Goal: Information Seeking & Learning: Learn about a topic

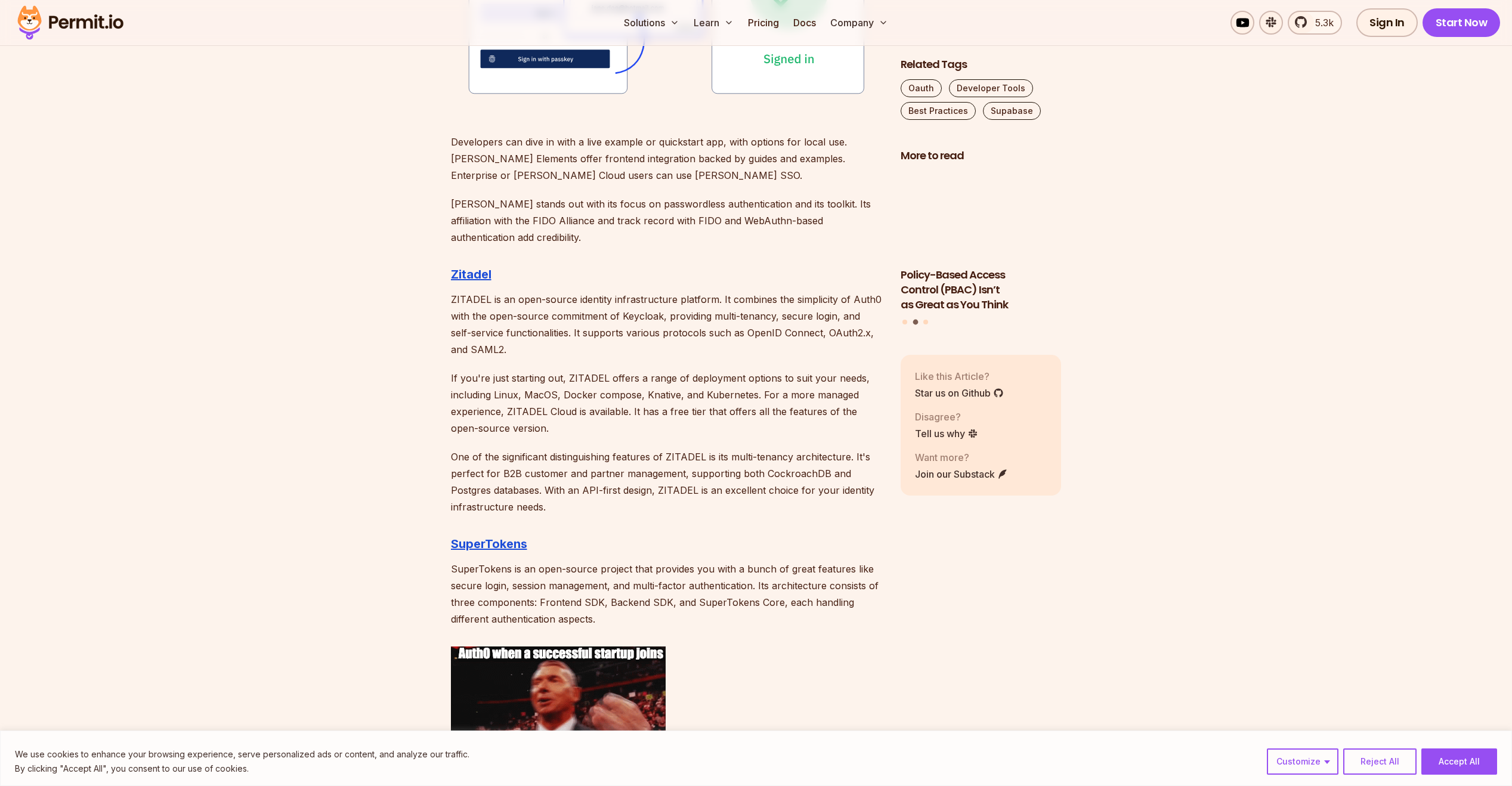
scroll to position [1788, 0]
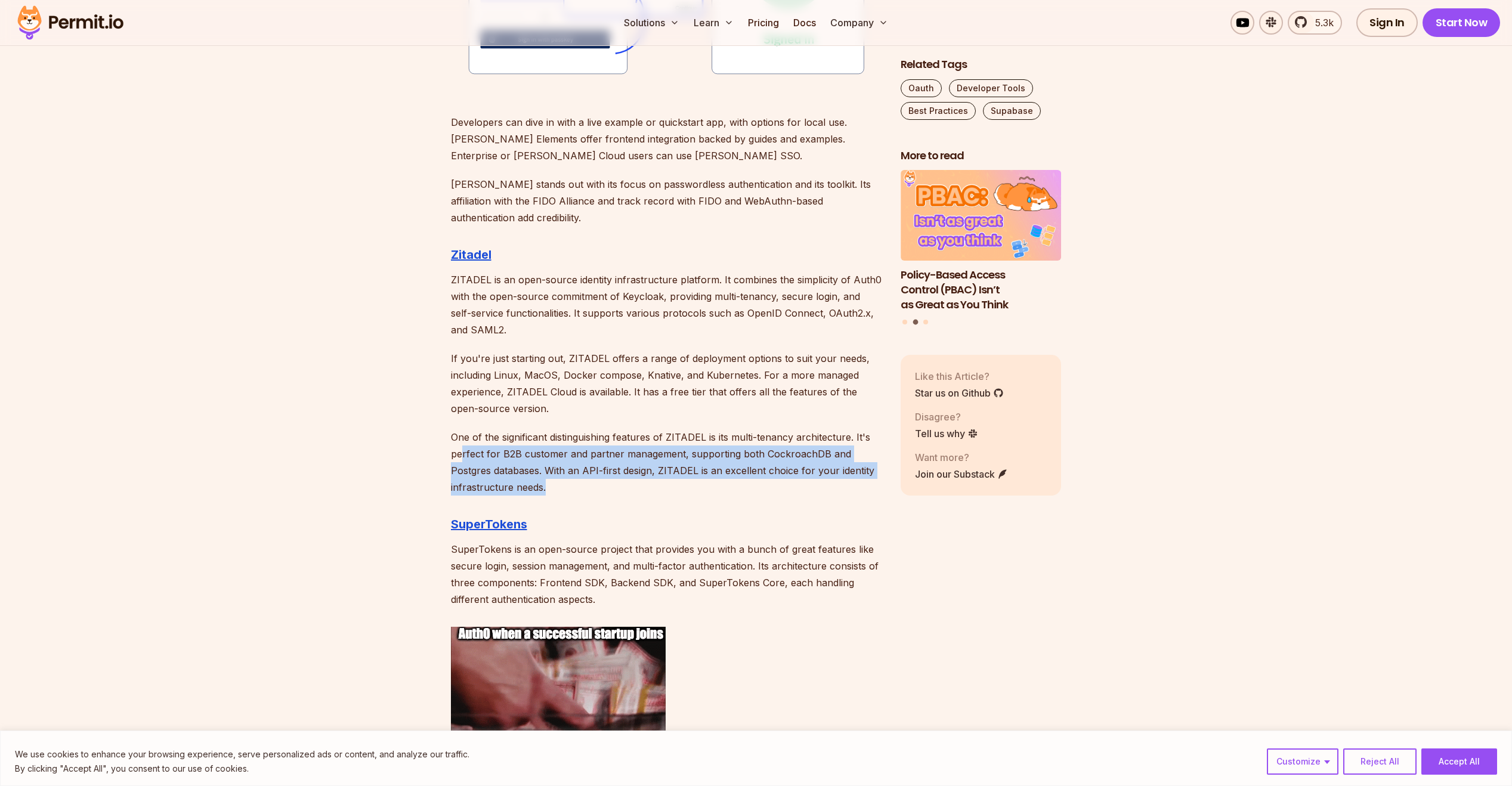
drag, startPoint x: 460, startPoint y: 451, endPoint x: 545, endPoint y: 497, distance: 96.6
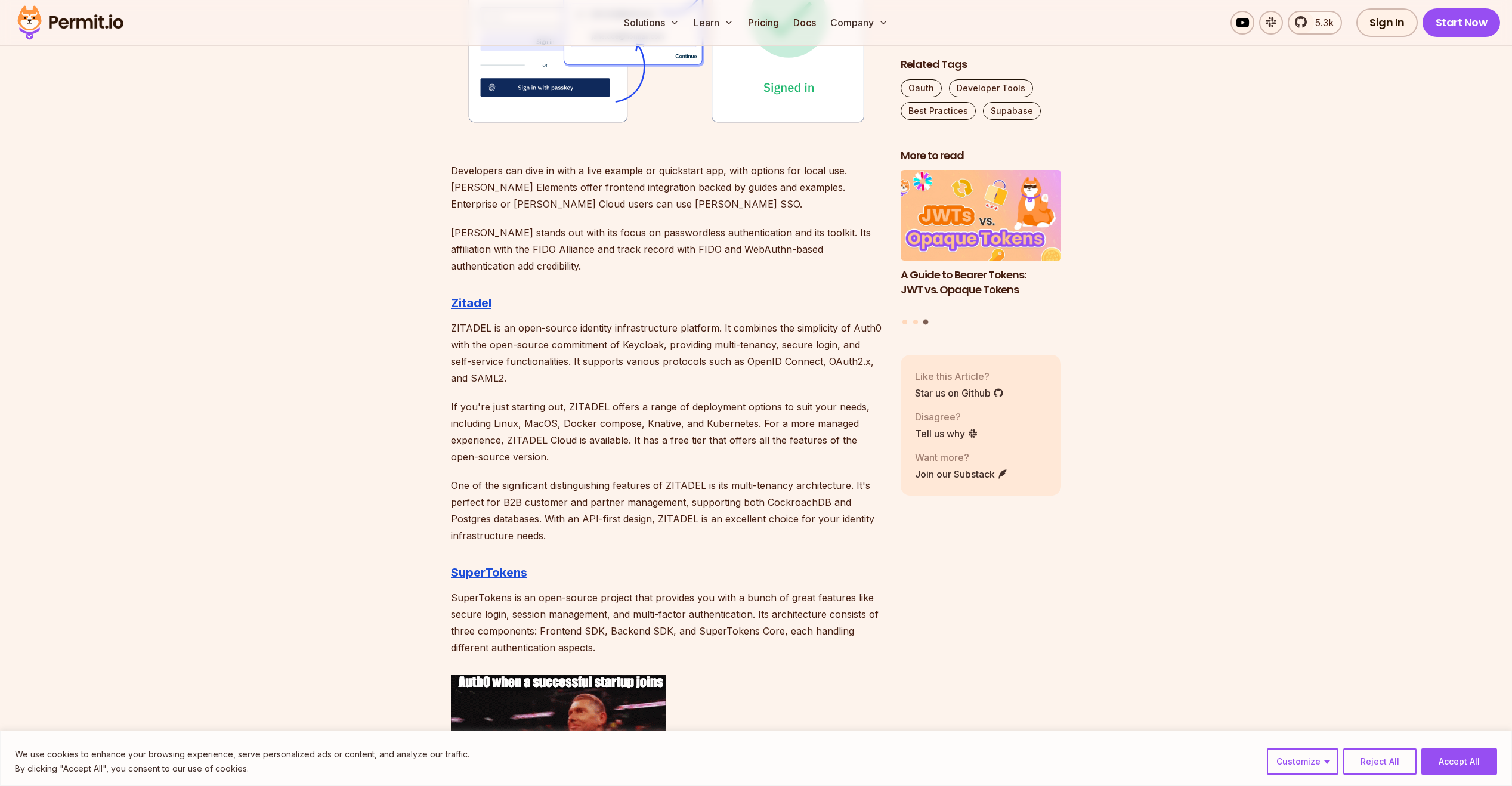
scroll to position [1717, 0]
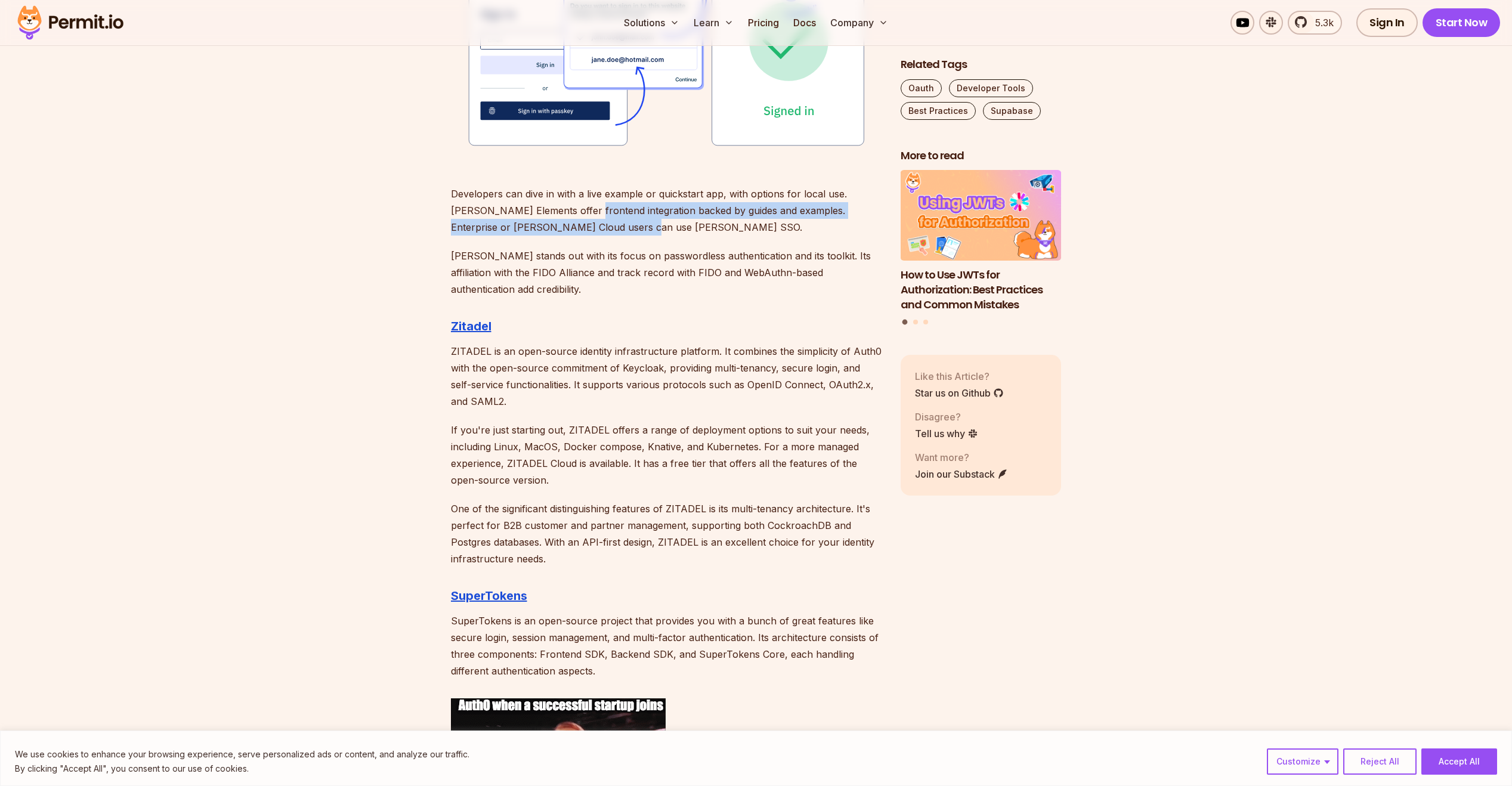
drag, startPoint x: 554, startPoint y: 217, endPoint x: 754, endPoint y: 228, distance: 200.3
click at [754, 227] on p "Developers can dive in with a live example or quickstart app, with options for …" at bounding box center [666, 210] width 430 height 50
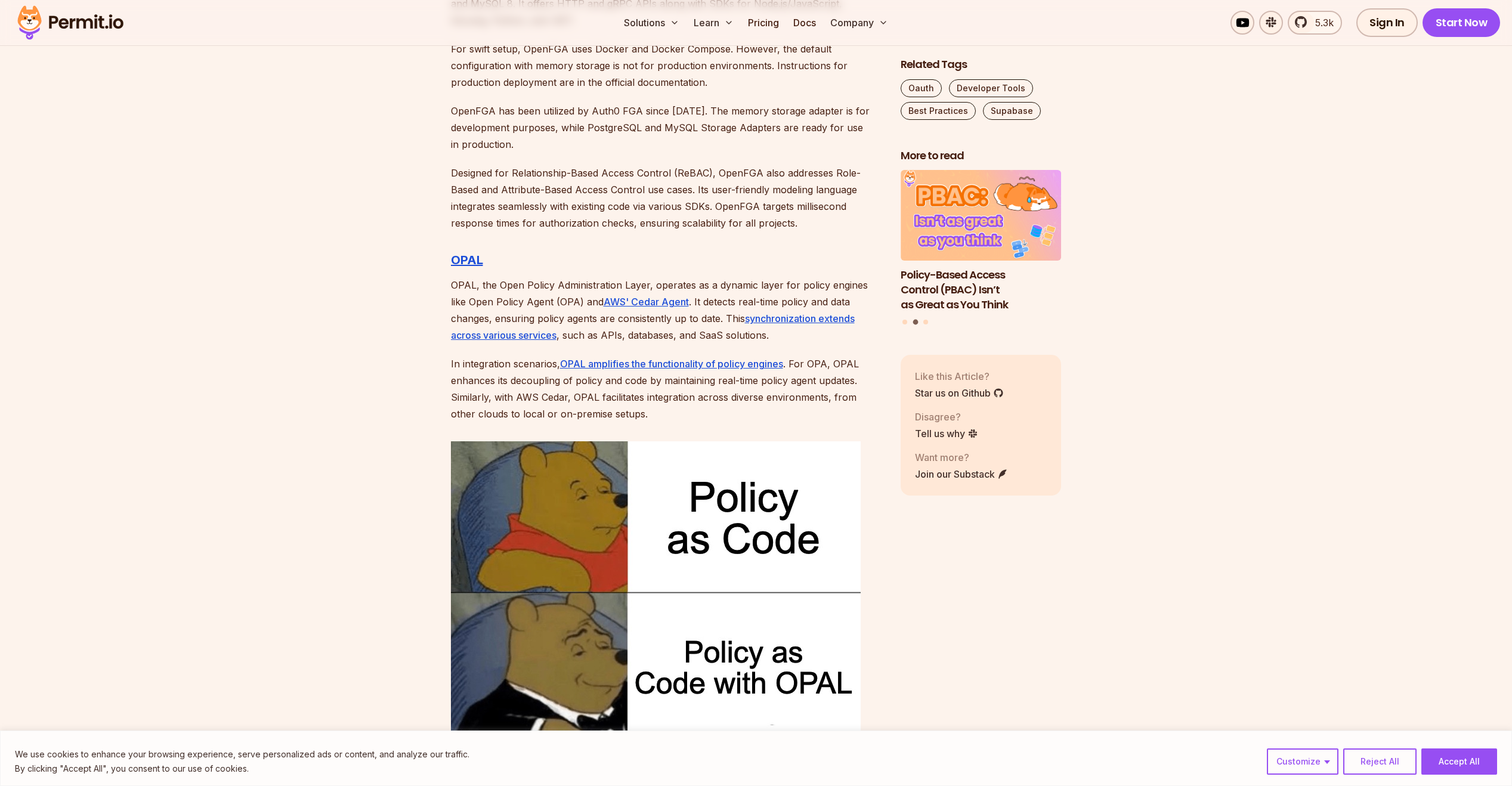
scroll to position [3291, 0]
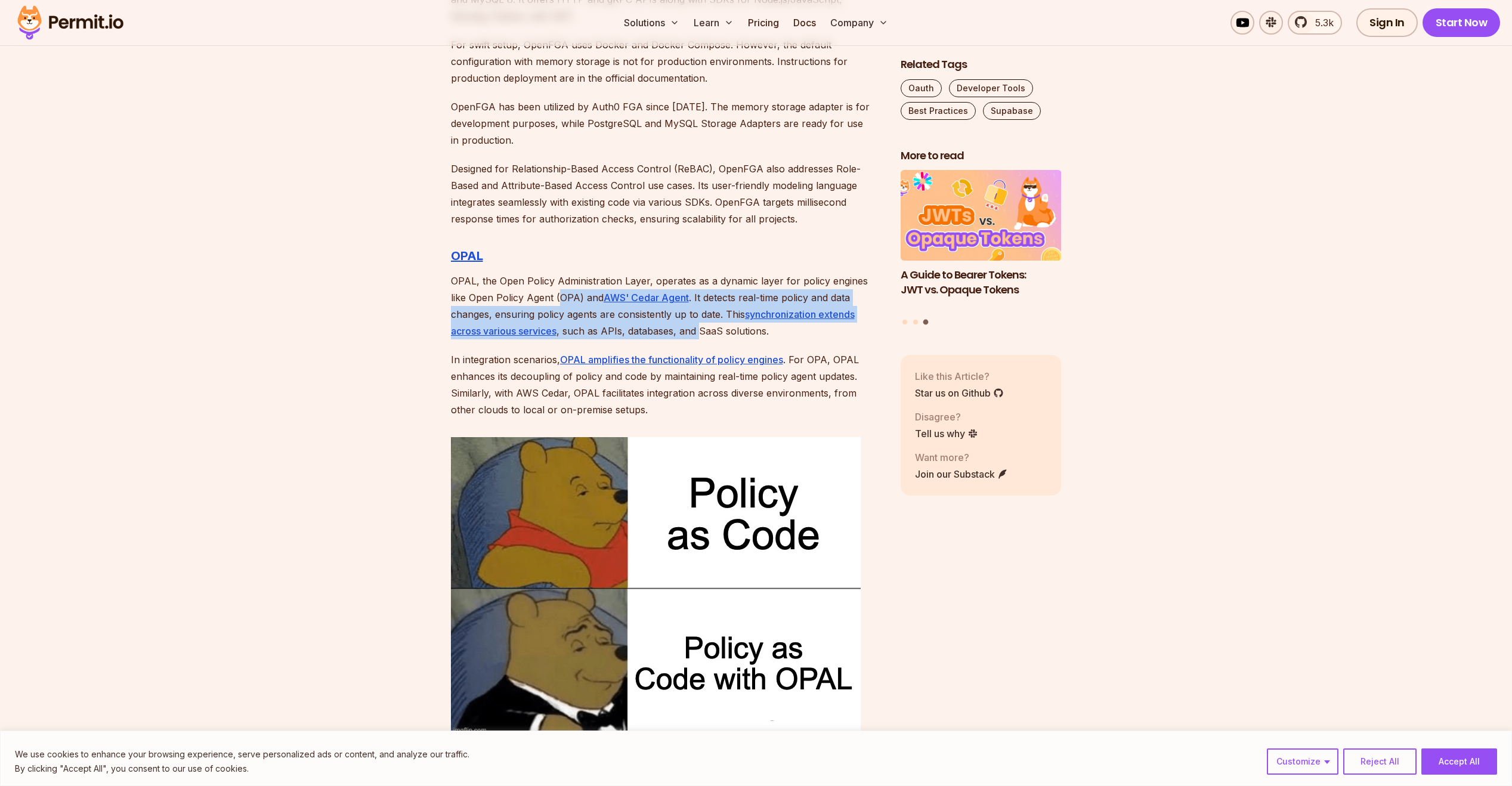
drag, startPoint x: 542, startPoint y: 278, endPoint x: 665, endPoint y: 307, distance: 126.4
click at [665, 307] on p "OPAL, the Open Policy Administration Layer, operates as a dynamic layer for pol…" at bounding box center [666, 305] width 430 height 67
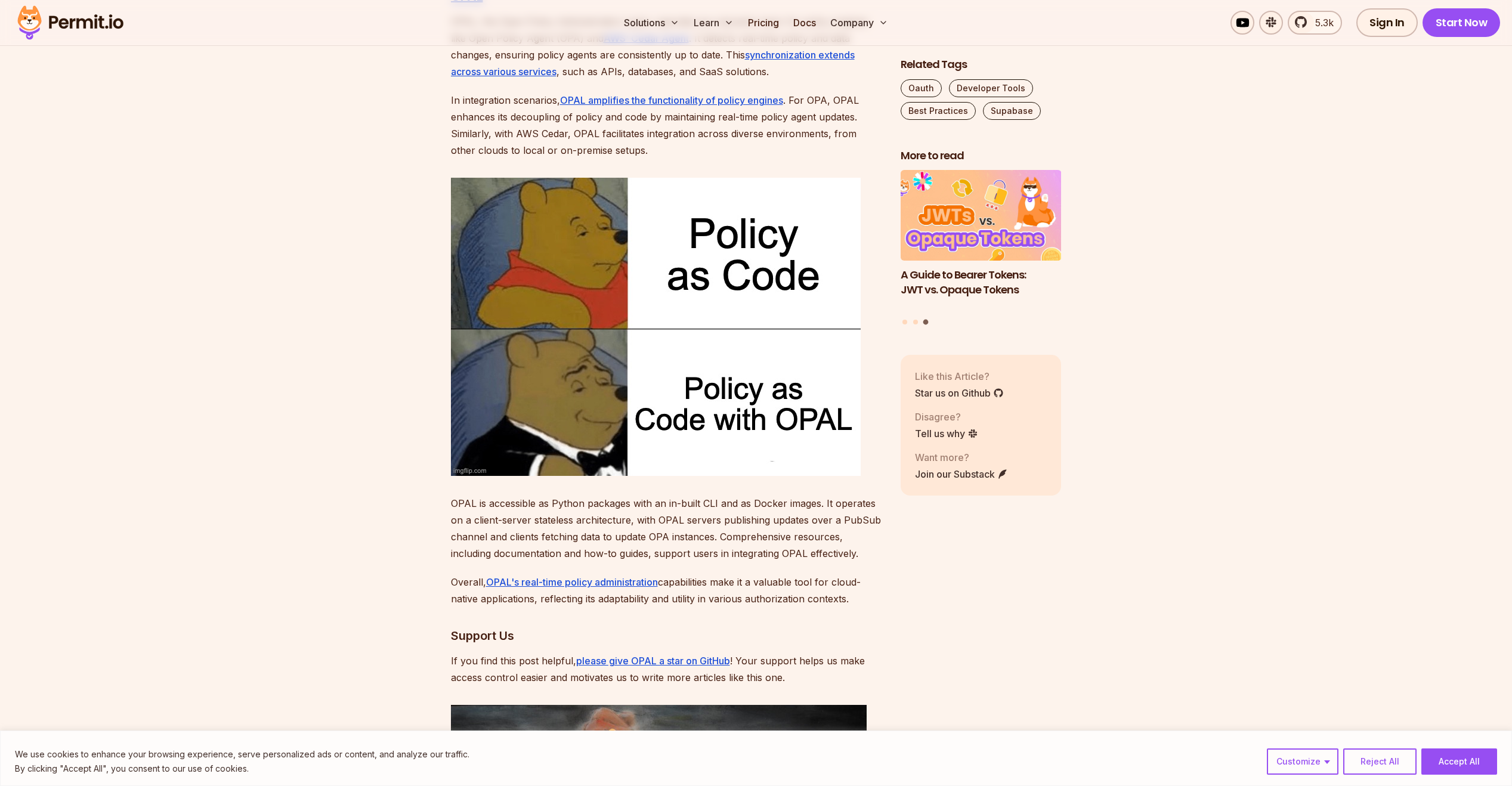
scroll to position [3577, 0]
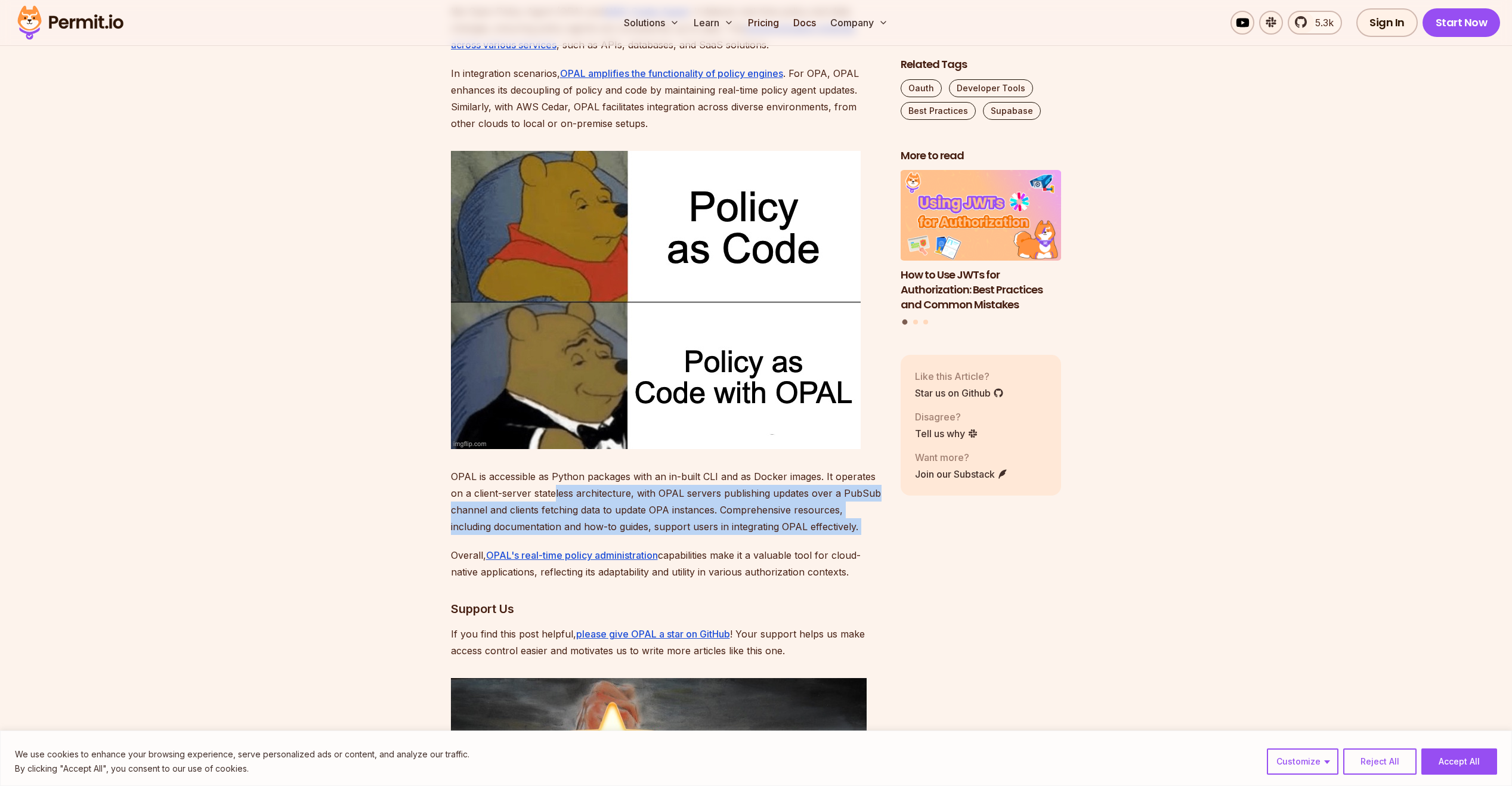
drag, startPoint x: 554, startPoint y: 473, endPoint x: 788, endPoint y: 526, distance: 239.9
click at [788, 526] on div "Introduction Authentication and Authorization are key in application developmen…" at bounding box center [666, 383] width 430 height 6388
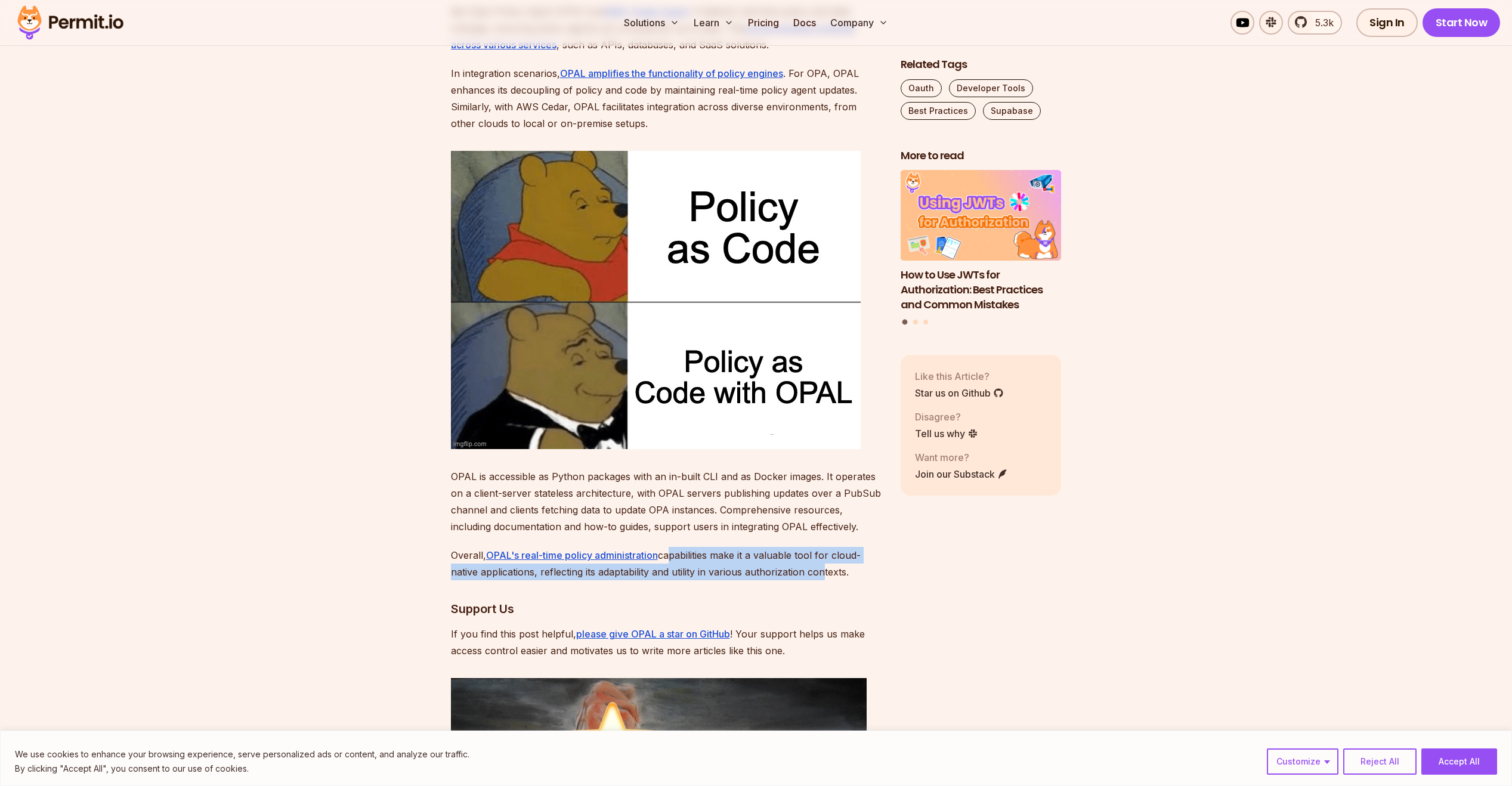
drag, startPoint x: 669, startPoint y: 540, endPoint x: 821, endPoint y: 548, distance: 152.2
click at [821, 548] on p "Overall, OPAL's real-time policy administration capabilities make it a valuable…" at bounding box center [666, 564] width 430 height 33
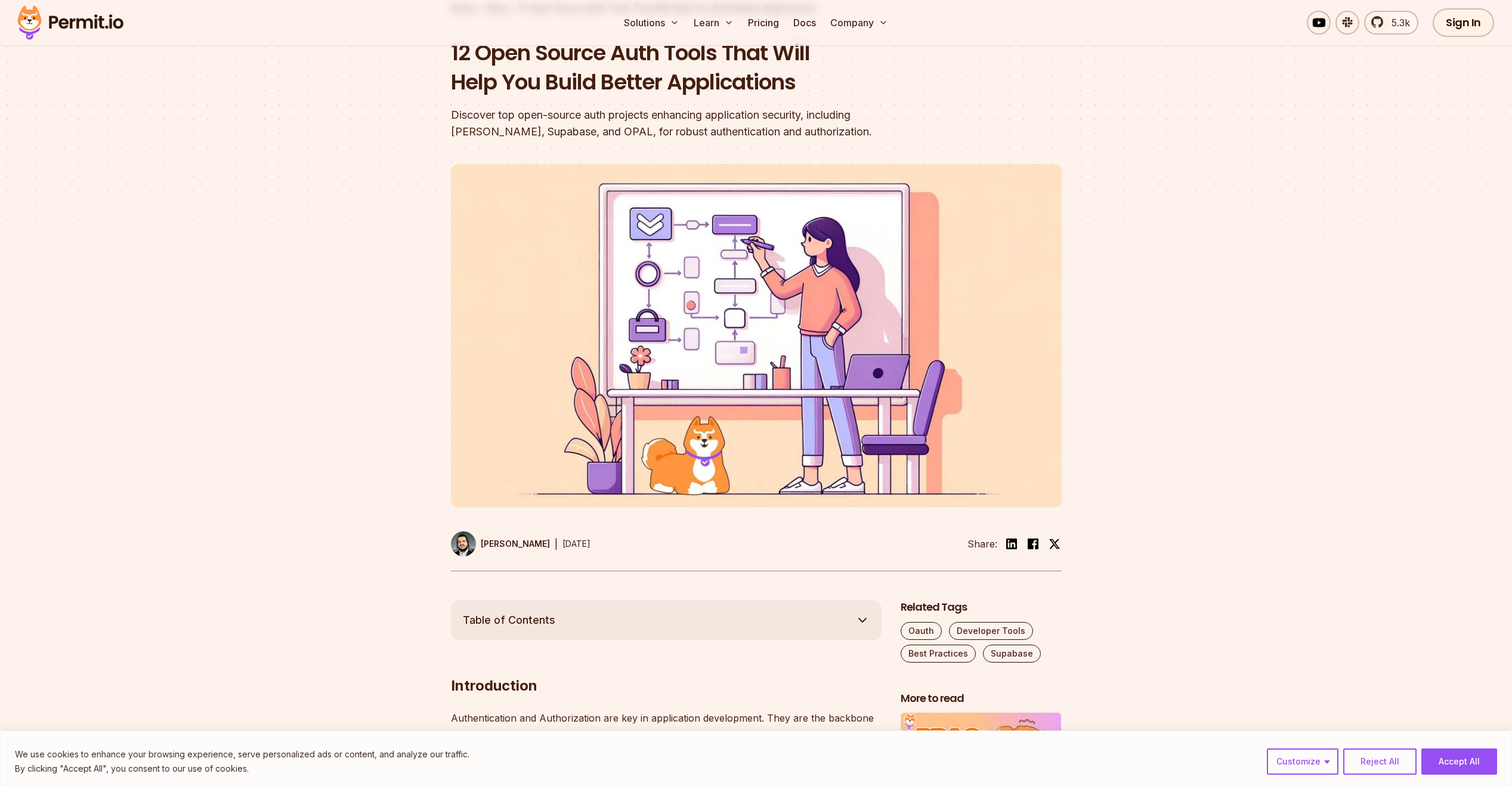
scroll to position [72, 0]
